Goal: Task Accomplishment & Management: Manage account settings

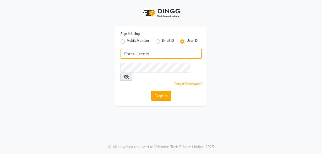
type input "rhapsody"
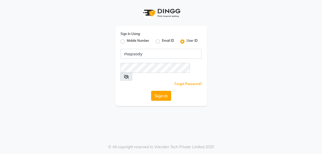
click at [162, 91] on button "Sign In" at bounding box center [161, 96] width 20 height 10
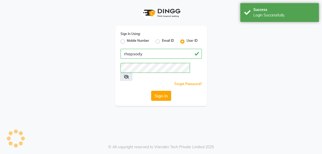
select select "service"
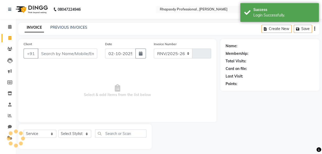
select select "8581"
type input "0818"
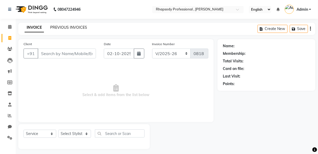
click at [71, 26] on link "PREVIOUS INVOICES" at bounding box center [68, 27] width 37 height 5
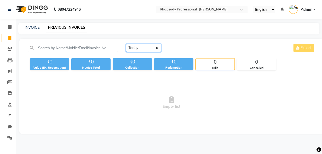
click at [156, 49] on select "[DATE] [DATE] Custom Range" at bounding box center [143, 48] width 35 height 8
click at [126, 44] on select "[DATE] [DATE] Custom Range" at bounding box center [143, 48] width 35 height 8
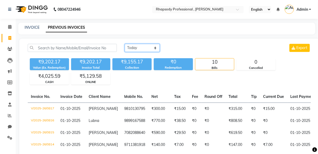
click at [155, 47] on select "[DATE] [DATE] Custom Range" at bounding box center [142, 48] width 35 height 8
select select "[DATE]"
click at [125, 44] on select "[DATE] [DATE] Custom Range" at bounding box center [142, 48] width 35 height 8
